Goal: Information Seeking & Learning: Learn about a topic

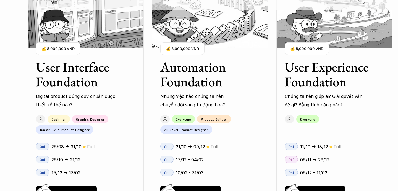
scroll to position [521, 0]
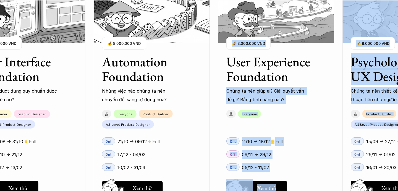
drag, startPoint x: 340, startPoint y: 129, endPoint x: 338, endPoint y: 98, distance: 31.3
click at [338, 97] on div "User Interface Foundation Digital product đúng quy chuẩn được thiết kế thế nào?…" at bounding box center [276, 95] width 614 height 191
click at [338, 98] on div "User Interface Foundation Digital product đúng quy chuẩn được thiết kế thế nào?…" at bounding box center [276, 95] width 614 height 191
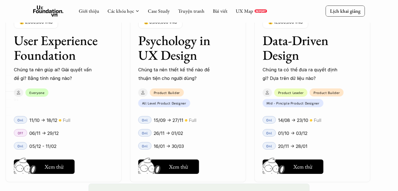
scroll to position [793, 0]
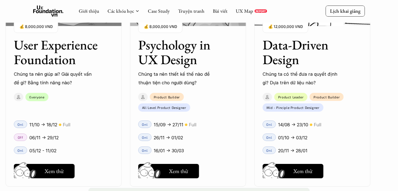
click at [82, 107] on div "Everyone" at bounding box center [61, 101] width 110 height 22
click at [48, 167] on div "01 02 03 04 05 06" at bounding box center [27, 95] width 55 height 191
click at [53, 170] on div "01 02 03 04 05 06" at bounding box center [27, 95] width 55 height 191
click at [48, 136] on div "01 02 03 04 05 06" at bounding box center [27, 95] width 55 height 191
click at [48, 122] on div "01 02 03 04 05 06" at bounding box center [27, 95] width 55 height 191
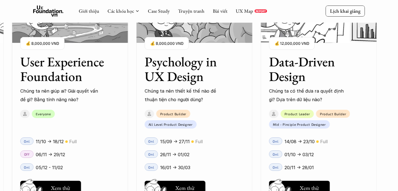
scroll to position [762, 0]
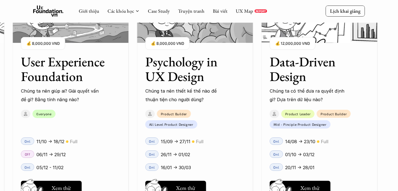
click at [52, 63] on div "01 02 03 04 05 06" at bounding box center [27, 95] width 55 height 191
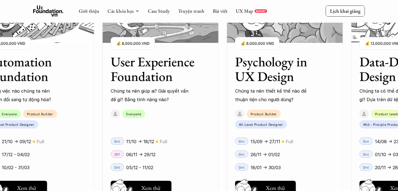
click at [156, 74] on h3 "User Experience Foundation" at bounding box center [154, 68] width 86 height 29
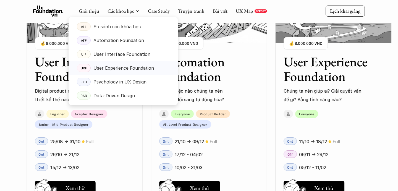
click at [118, 65] on p "User Experience Foundation" at bounding box center [123, 68] width 61 height 8
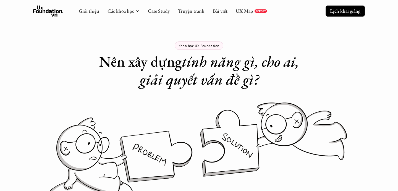
click at [340, 10] on p "Lịch khai giảng" at bounding box center [345, 11] width 30 height 6
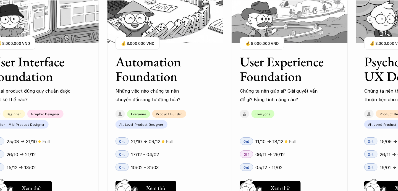
scroll to position [582, 0]
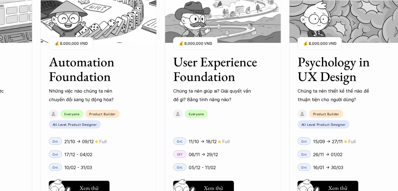
drag, startPoint x: 159, startPoint y: 153, endPoint x: 199, endPoint y: 152, distance: 39.8
click at [199, 152] on p "06/11 -> 29/12" at bounding box center [203, 154] width 29 height 8
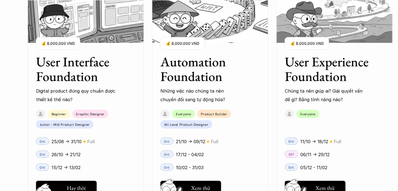
click at [69, 186] on h5 "Xem thử" at bounding box center [76, 190] width 19 height 8
click at [321, 185] on h5 "Hay thôi" at bounding box center [325, 188] width 19 height 8
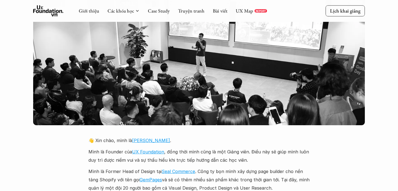
scroll to position [1139, 0]
